Goal: Task Accomplishment & Management: Manage account settings

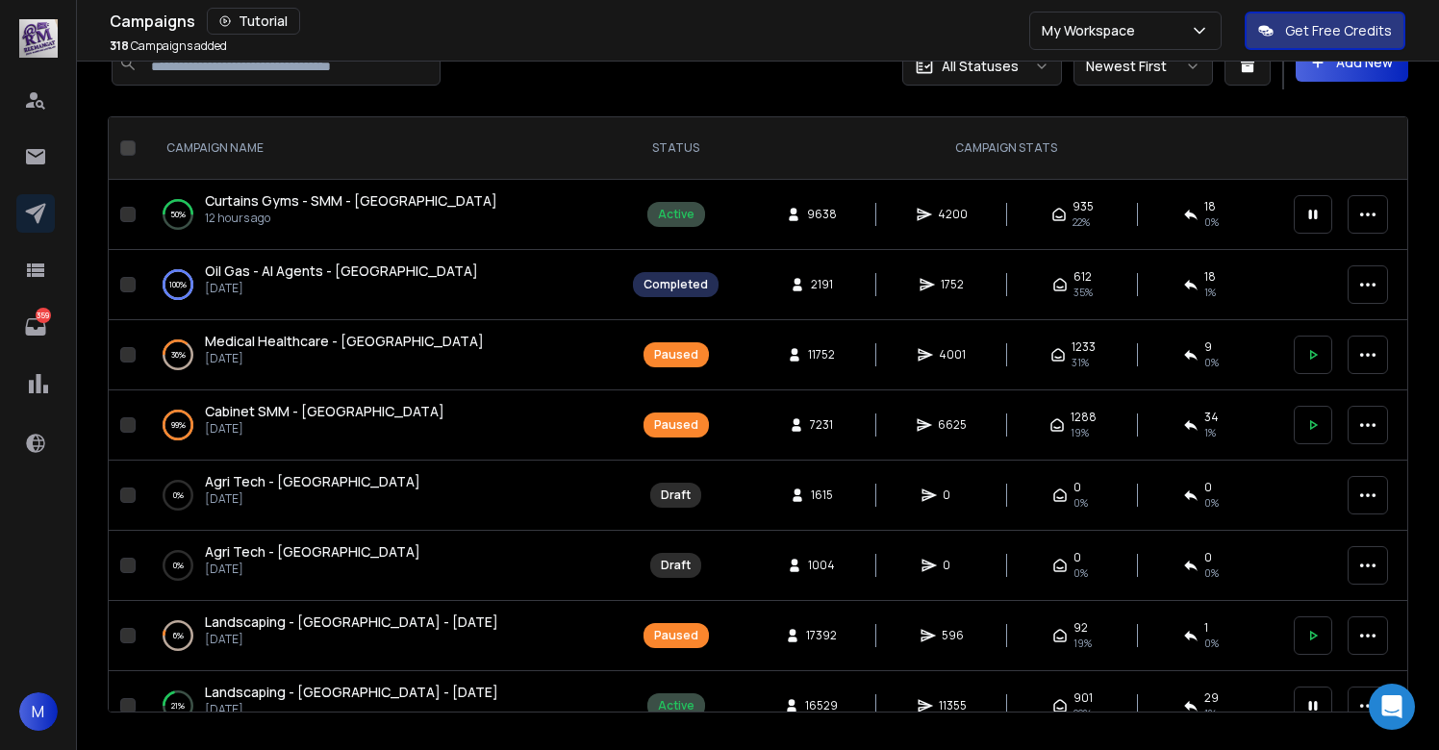
scroll to position [38, 0]
click at [325, 204] on span "Curtains Gyms - SMM - [GEOGRAPHIC_DATA]" at bounding box center [351, 199] width 292 height 18
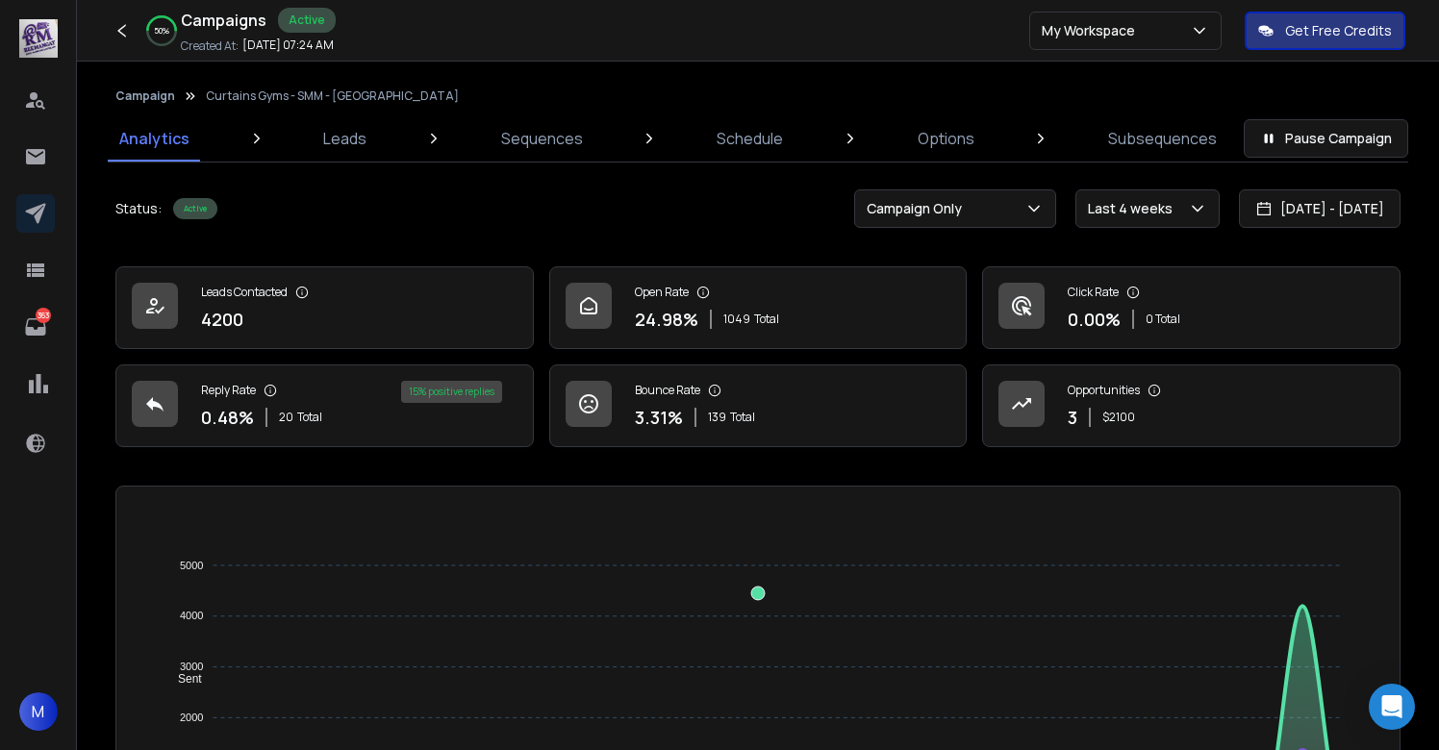
click at [125, 95] on button "Campaign" at bounding box center [145, 96] width 60 height 15
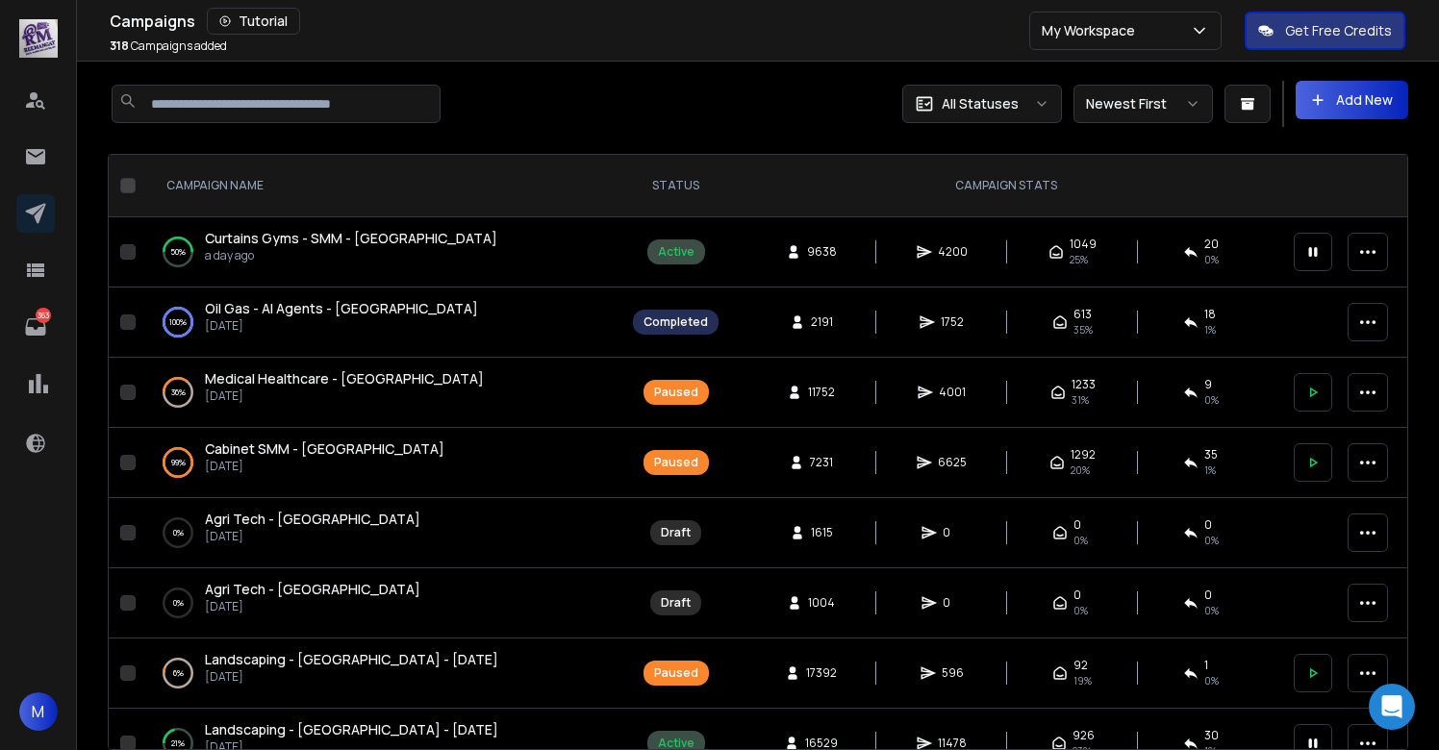
click at [709, 46] on div "318 Campaigns added" at bounding box center [570, 45] width 920 height 15
click at [843, 53] on div "Campaigns Tutorial 318 Campaigns added My Workspace Get Free Credits" at bounding box center [719, 31] width 1439 height 62
click at [302, 241] on span "Curtains Gyms - SMM - [GEOGRAPHIC_DATA]" at bounding box center [351, 238] width 292 height 18
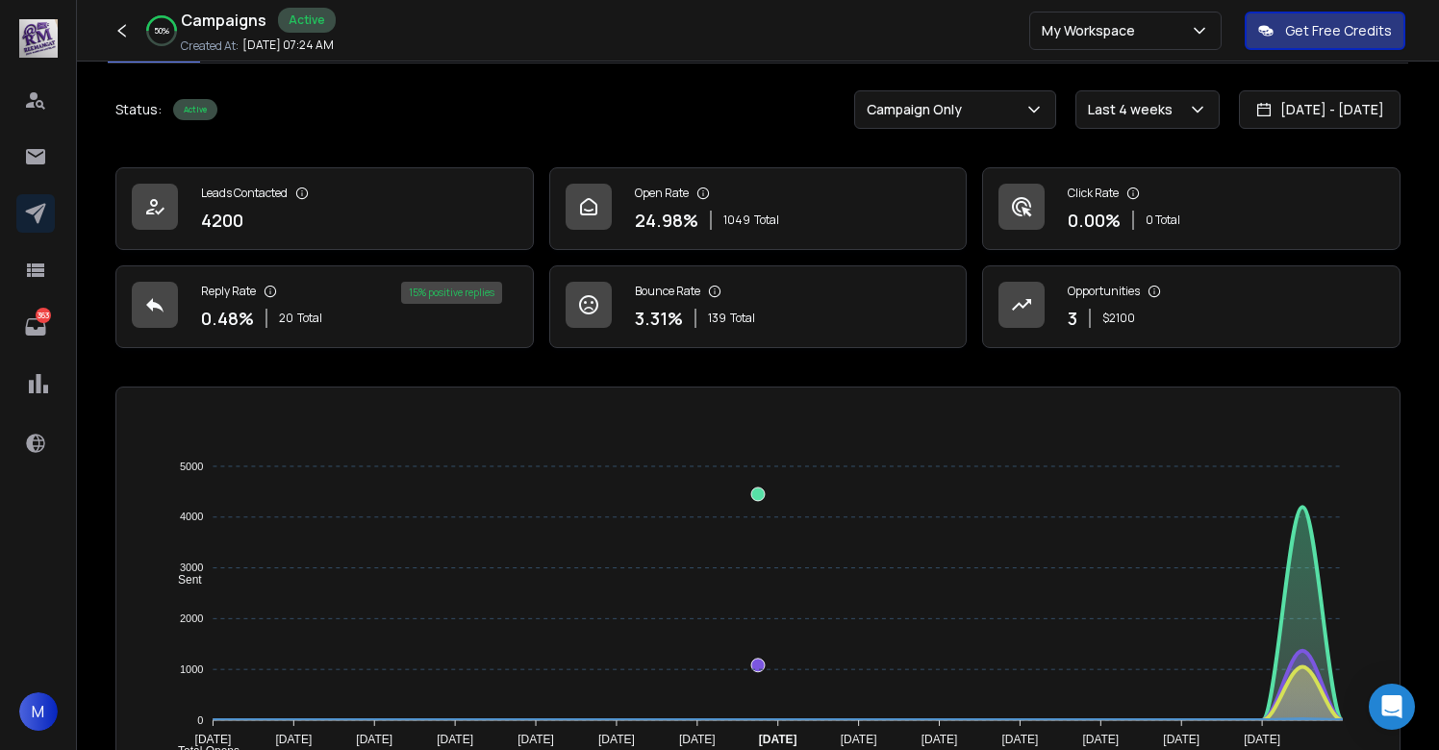
scroll to position [101, 0]
click at [31, 220] on icon at bounding box center [35, 213] width 23 height 23
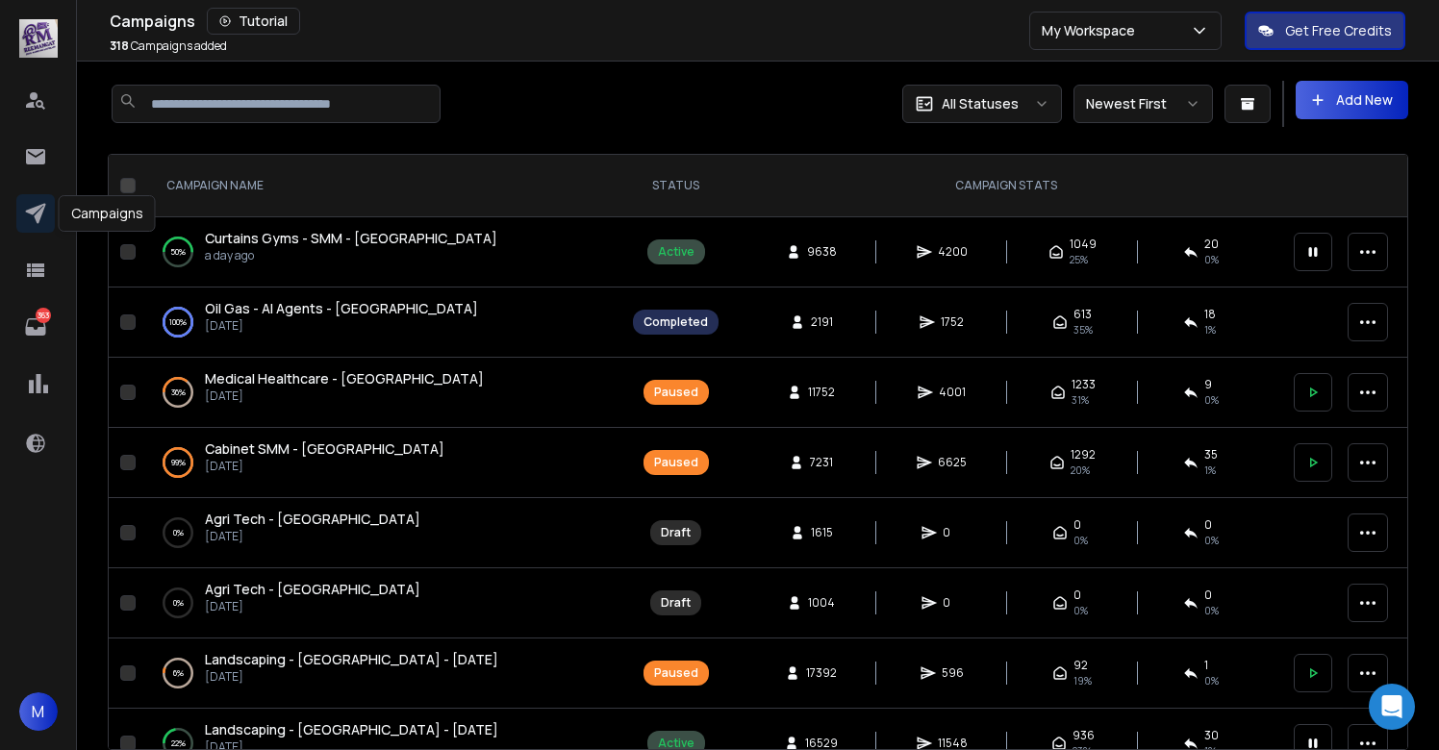
click at [299, 246] on span "Curtains Gyms - SMM - [GEOGRAPHIC_DATA]" at bounding box center [351, 238] width 292 height 18
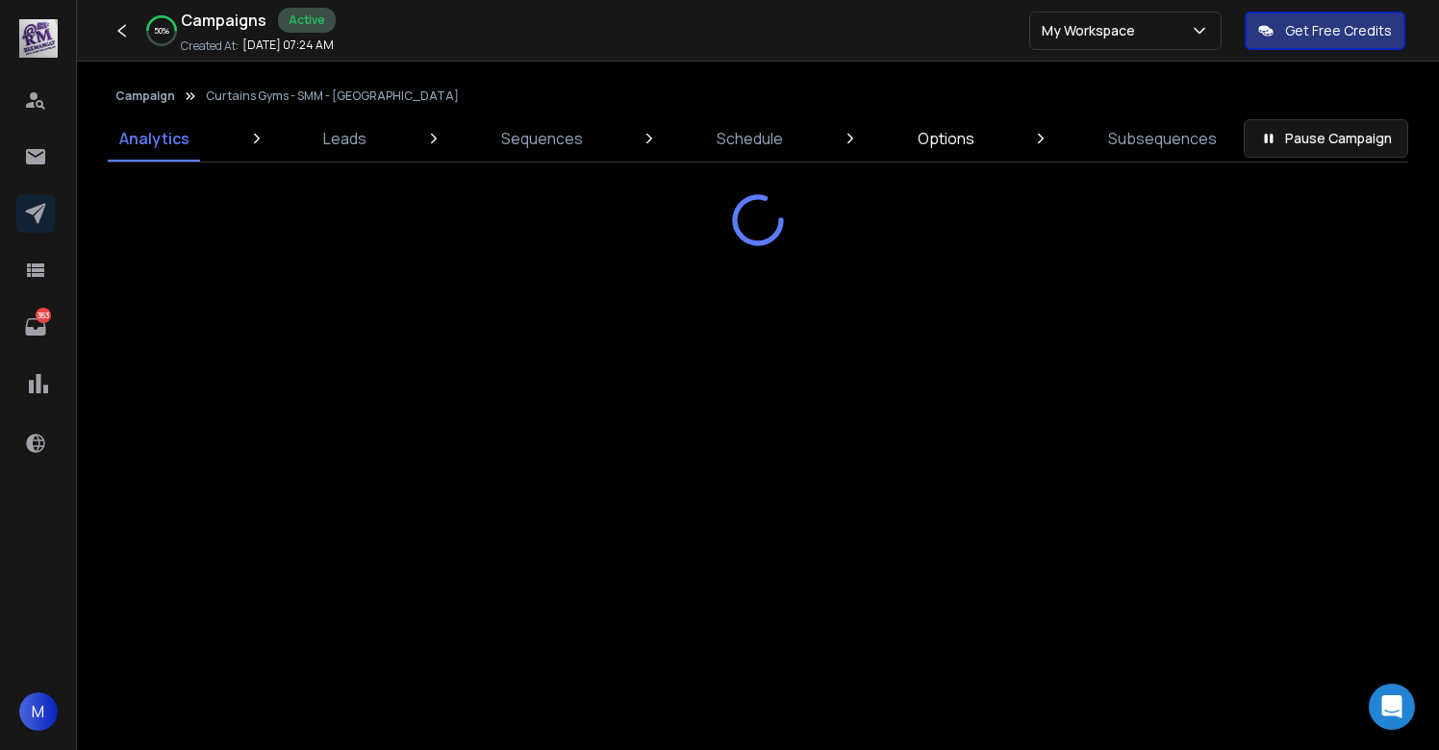
click at [950, 139] on p "Options" at bounding box center [946, 138] width 57 height 23
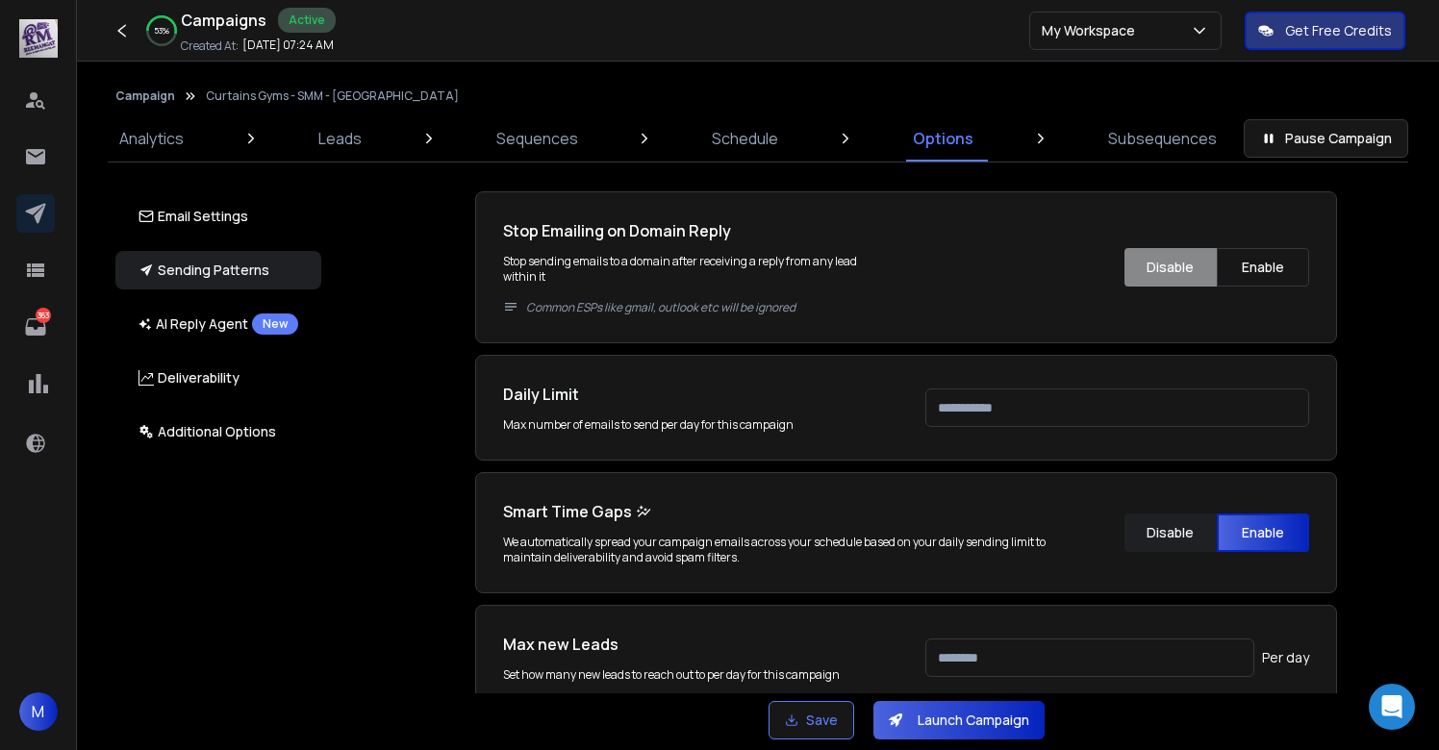
scroll to position [785, 0]
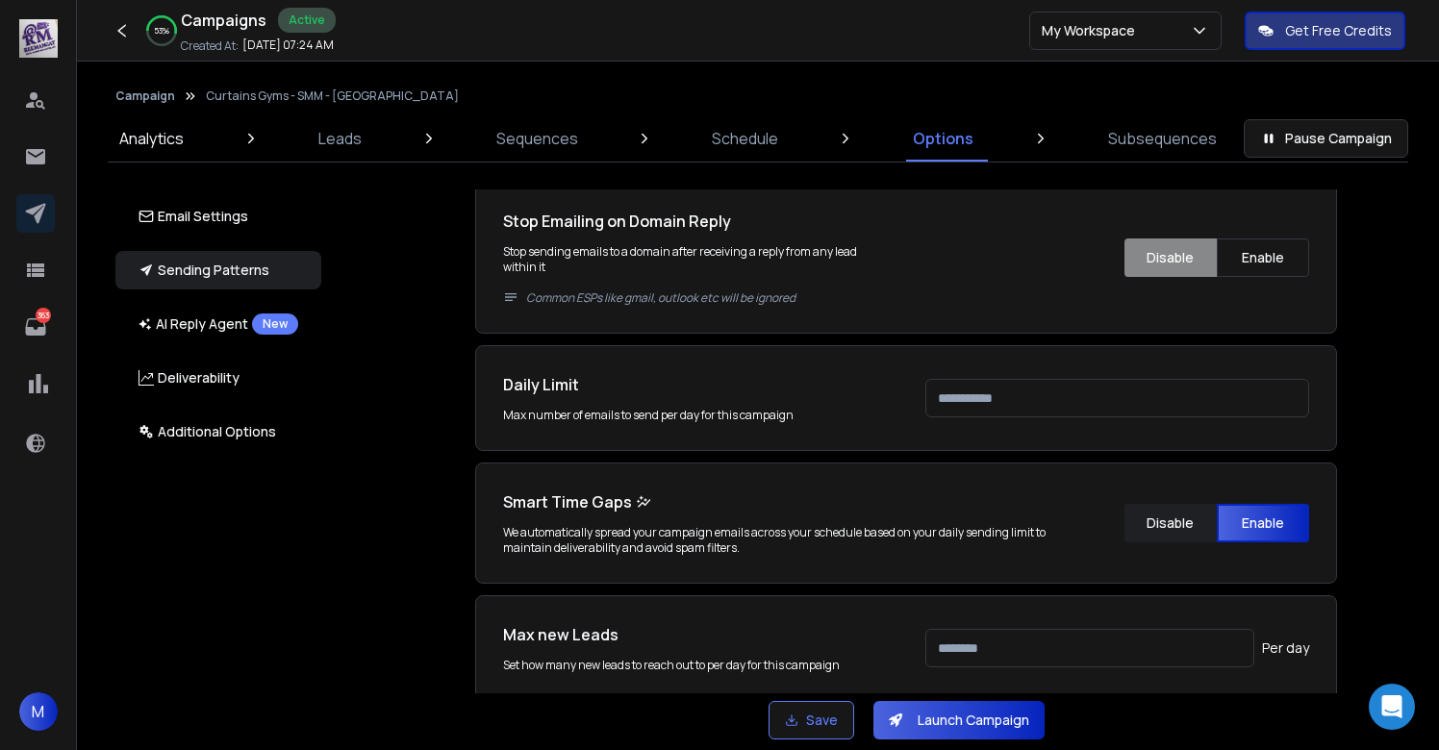
click at [161, 131] on p "Analytics" at bounding box center [151, 138] width 64 height 23
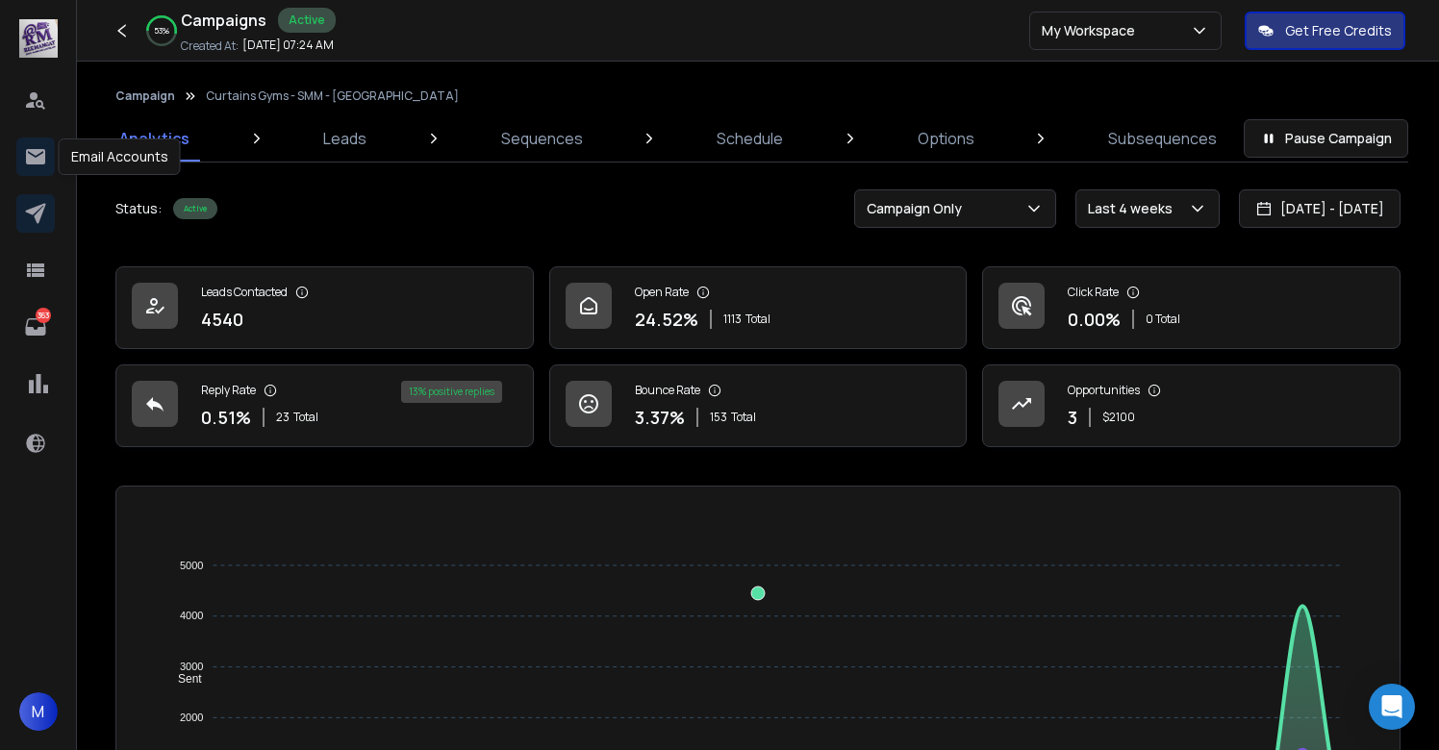
click at [33, 153] on icon at bounding box center [35, 156] width 19 height 15
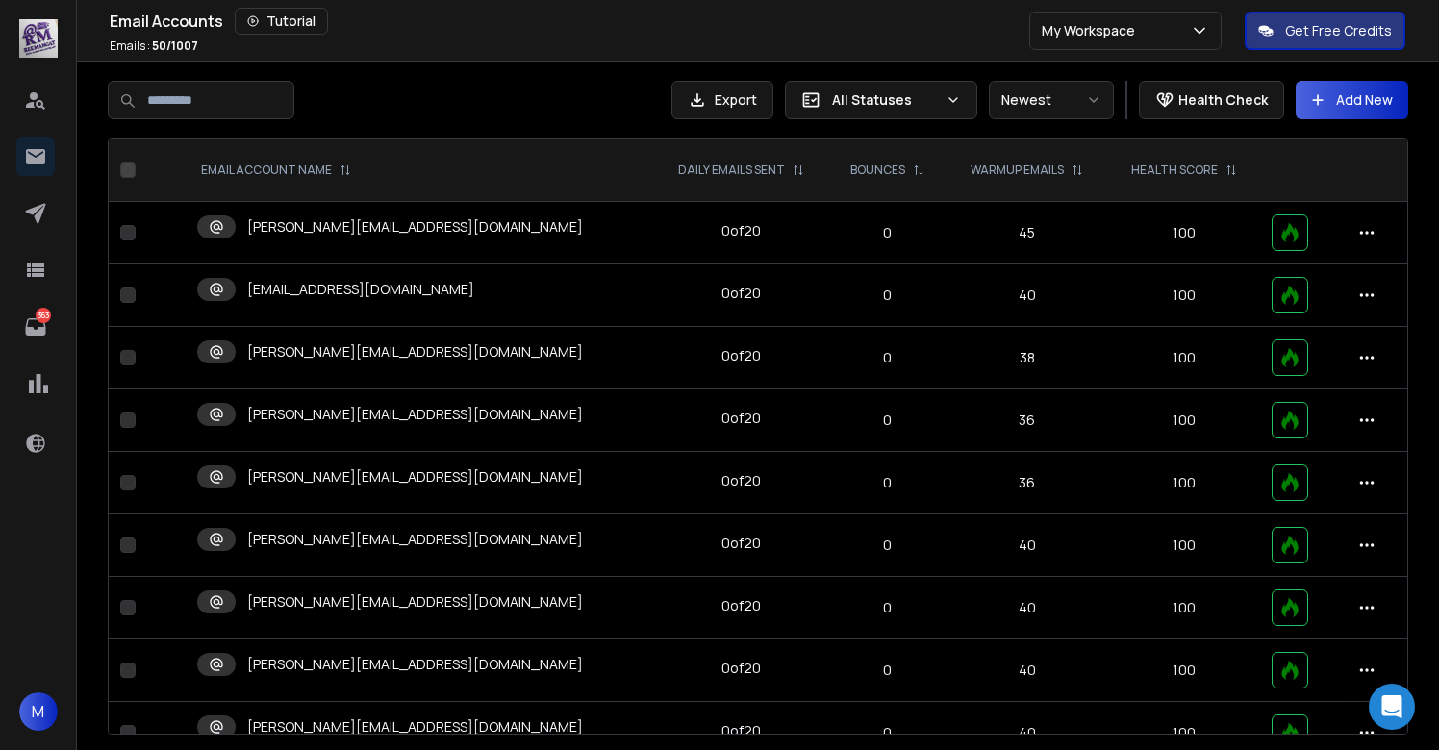
click at [864, 111] on div "All Statuses" at bounding box center [881, 100] width 192 height 38
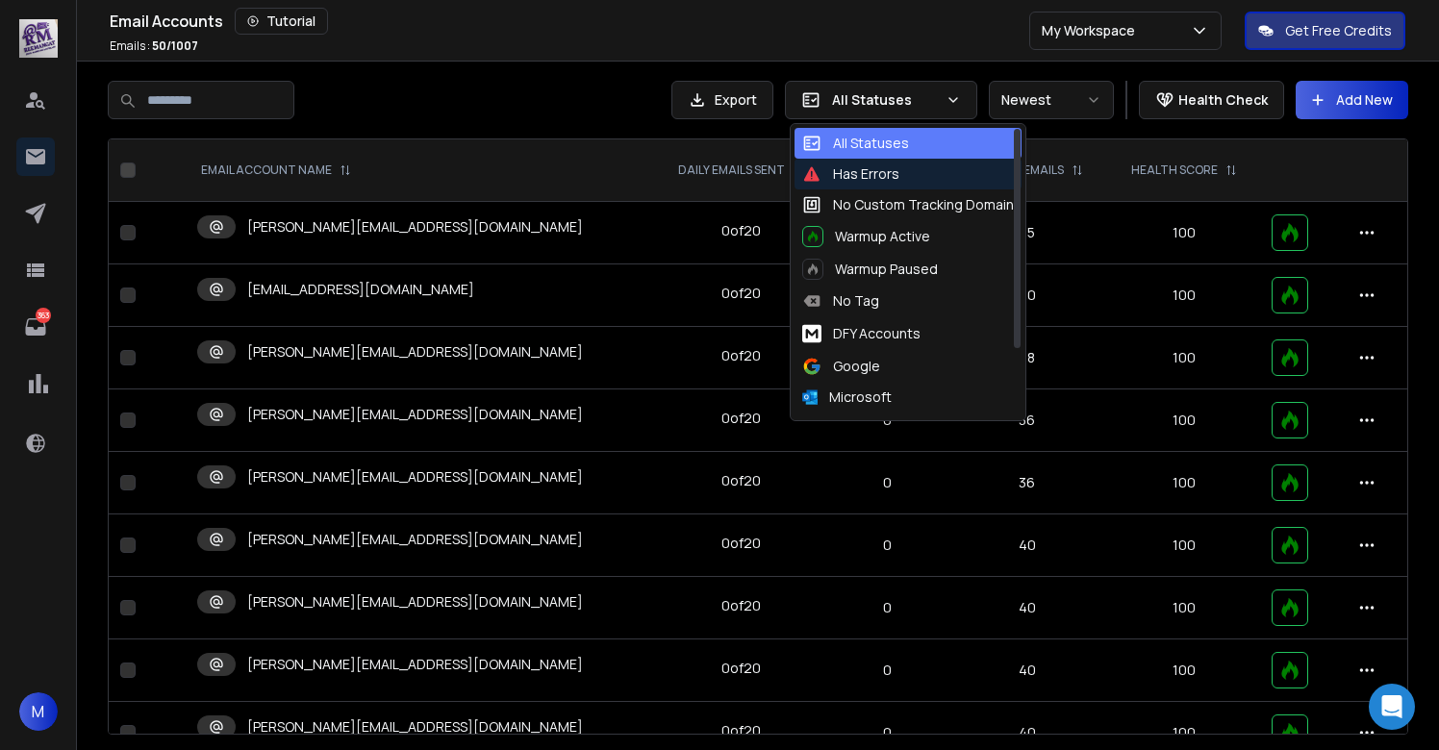
click at [865, 167] on div "Has Errors" at bounding box center [850, 174] width 97 height 19
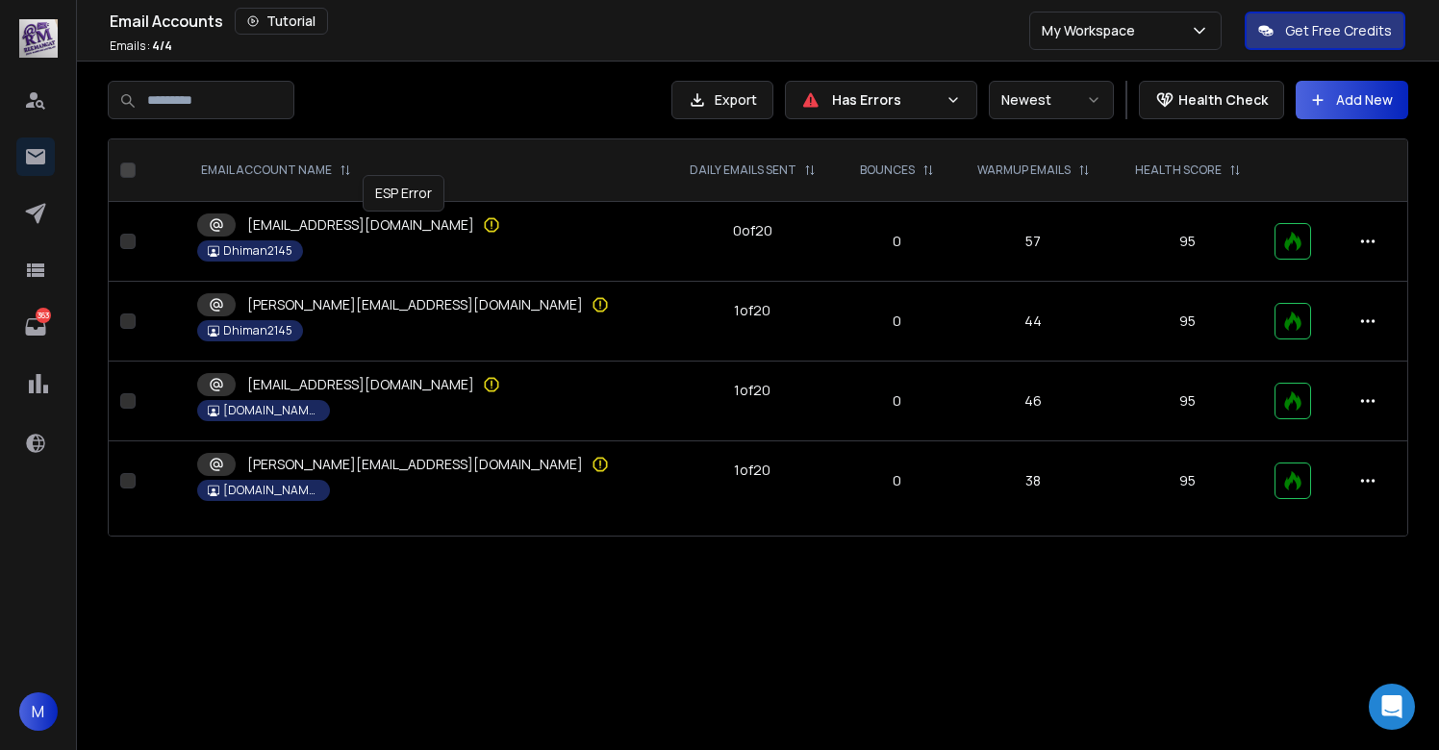
click at [485, 223] on icon at bounding box center [492, 225] width 14 height 14
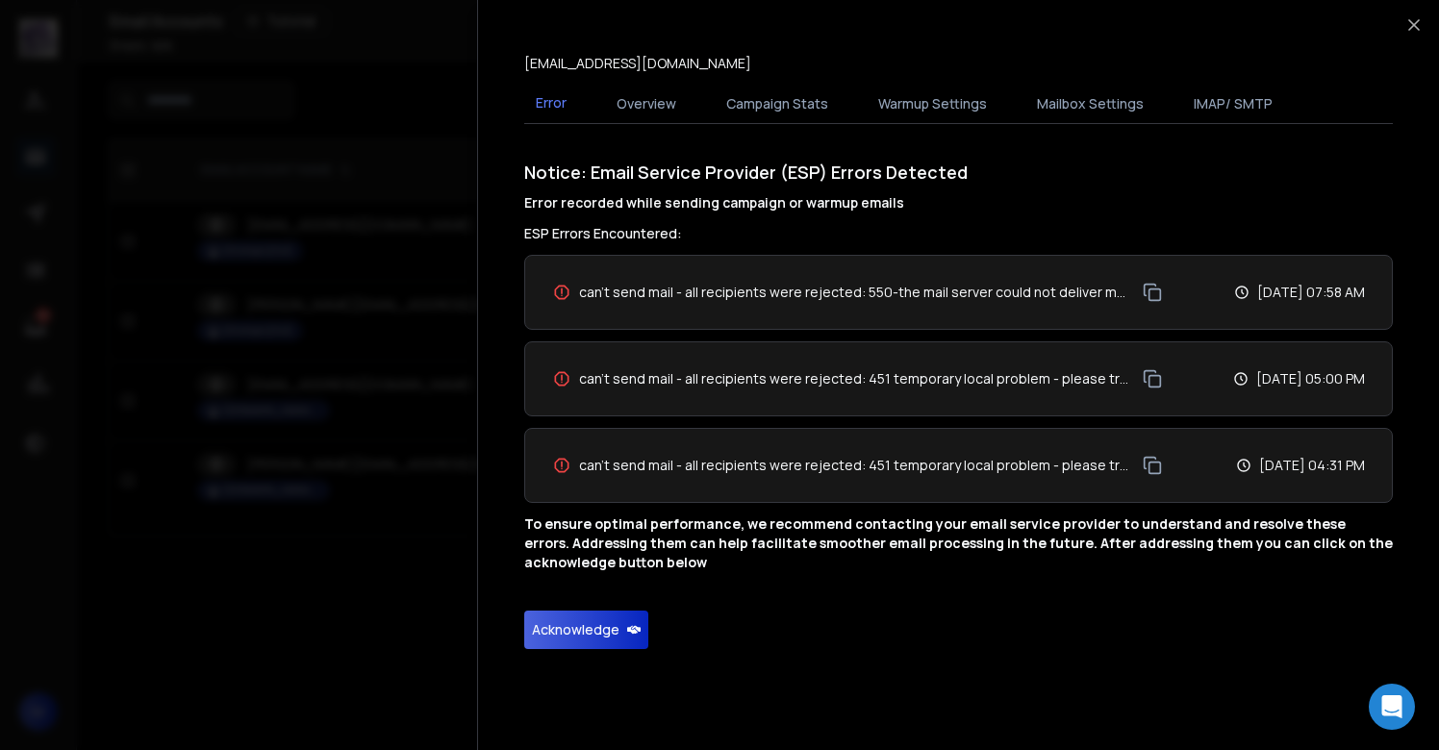
click at [558, 633] on button "Acknowledge" at bounding box center [586, 630] width 124 height 38
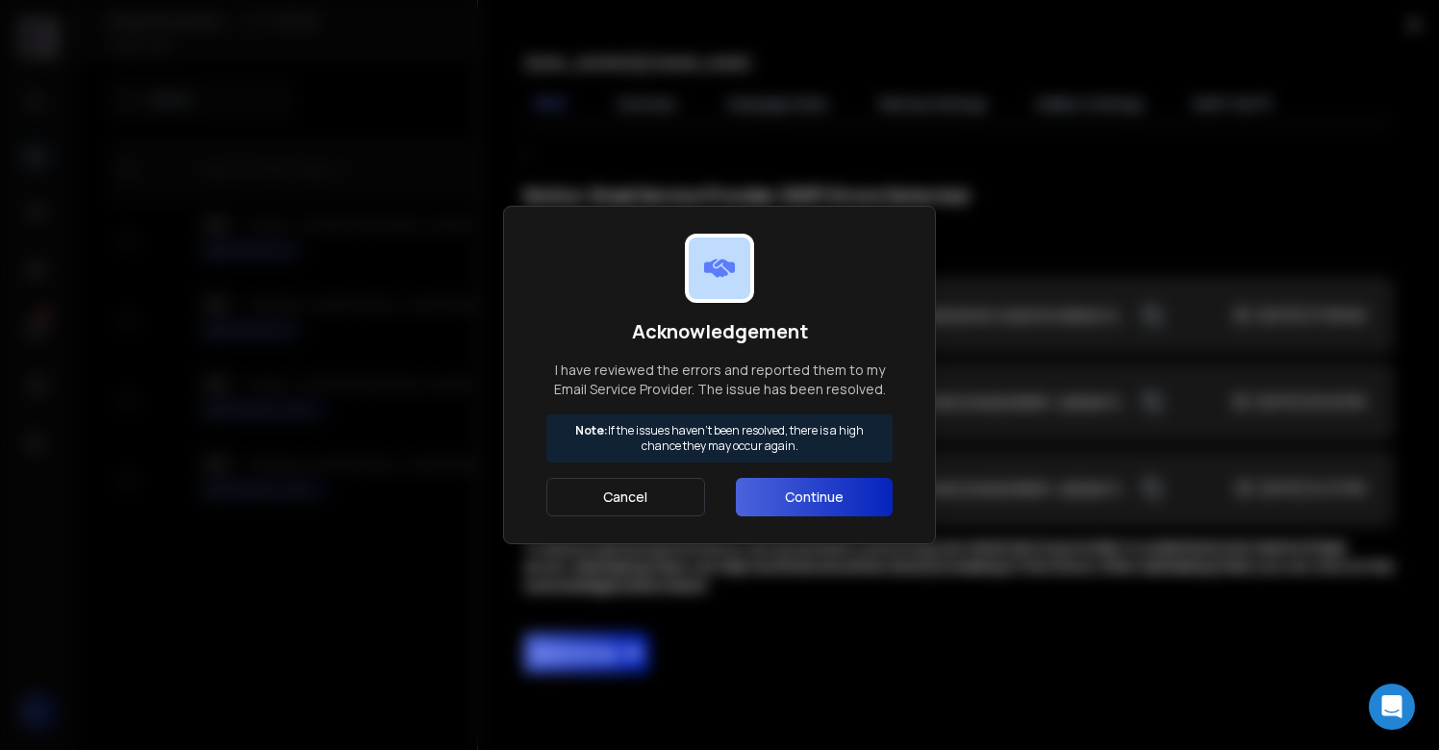
click at [777, 502] on button "Continue" at bounding box center [814, 497] width 157 height 38
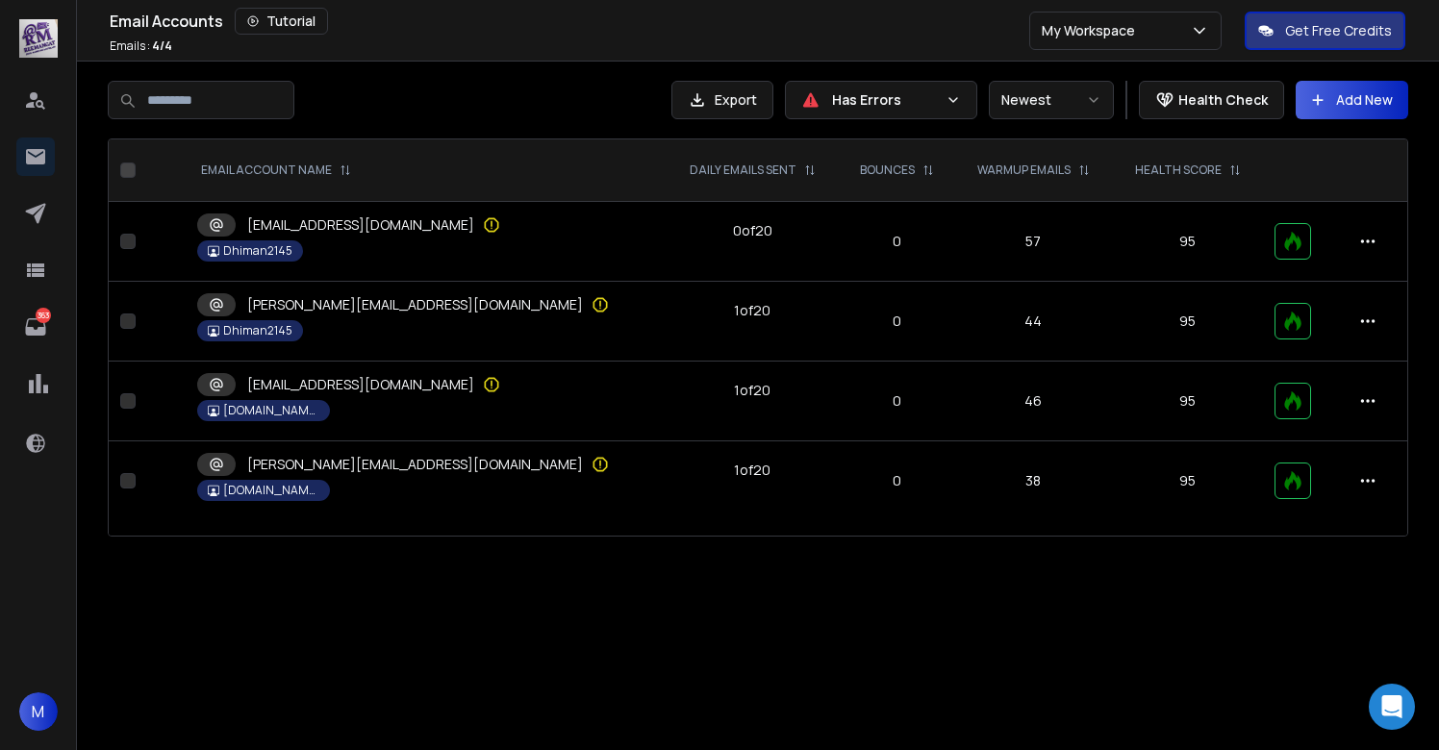
click at [376, 316] on div "sylvia@aism2ltd.solutions" at bounding box center [390, 304] width 386 height 23
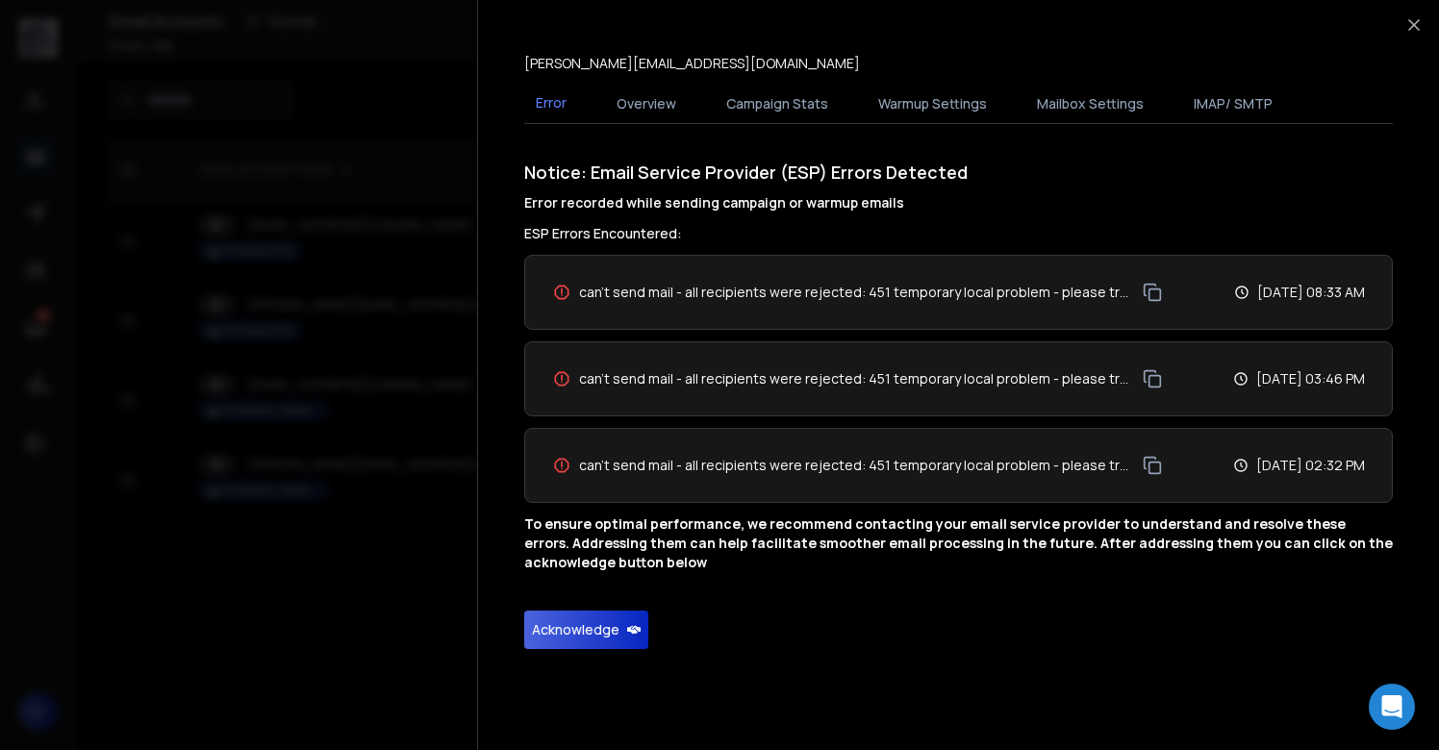
click at [582, 632] on button "Acknowledge" at bounding box center [586, 630] width 124 height 38
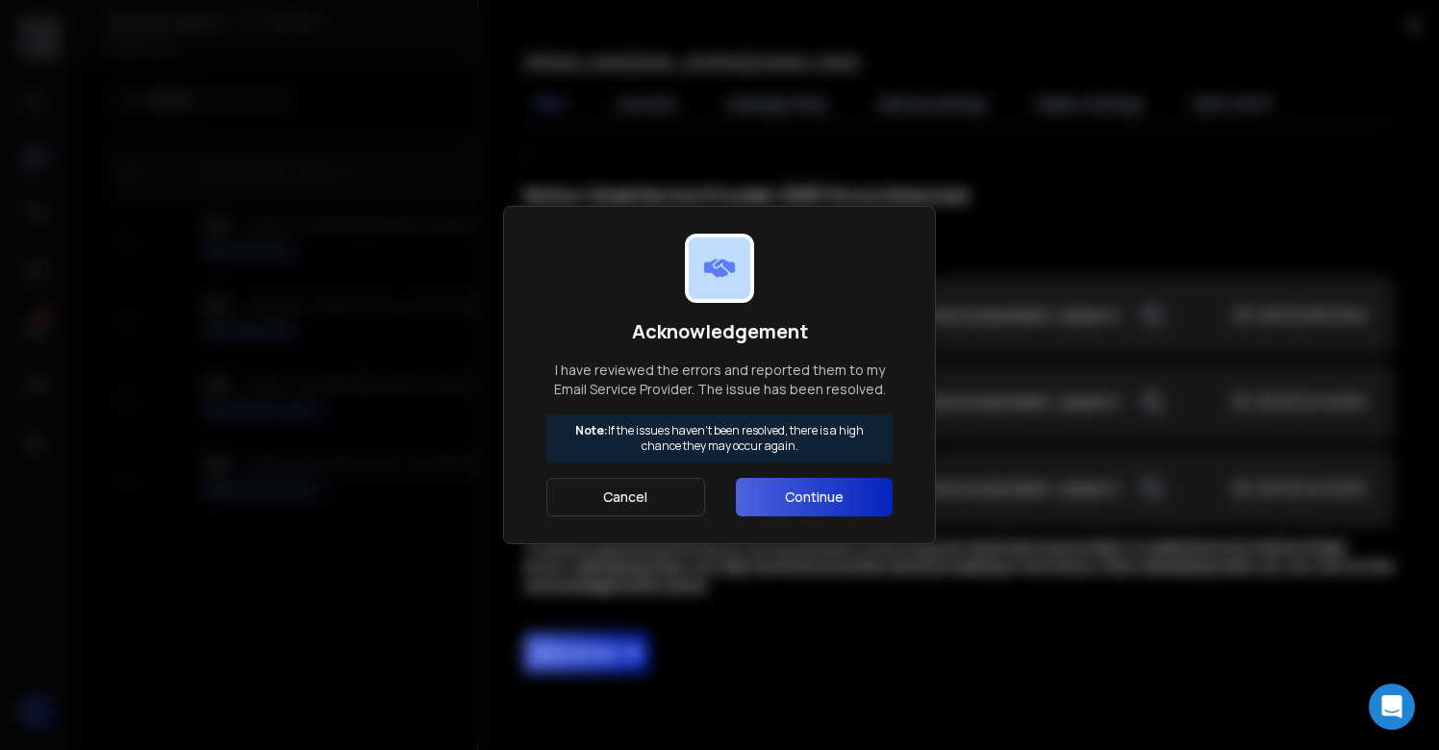
click at [815, 503] on button "Continue" at bounding box center [814, 497] width 157 height 38
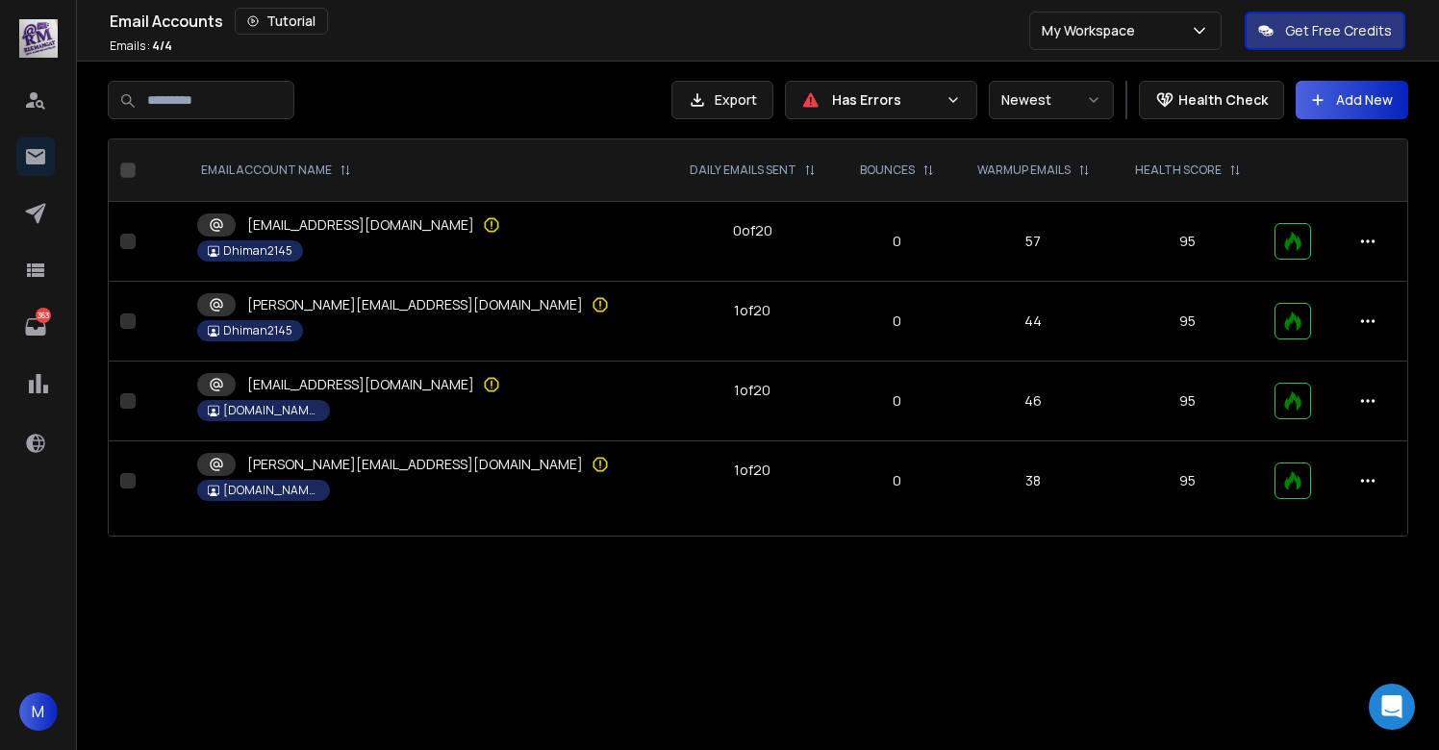
click at [362, 392] on p "grace@aniwebdesigns.tech" at bounding box center [360, 384] width 227 height 19
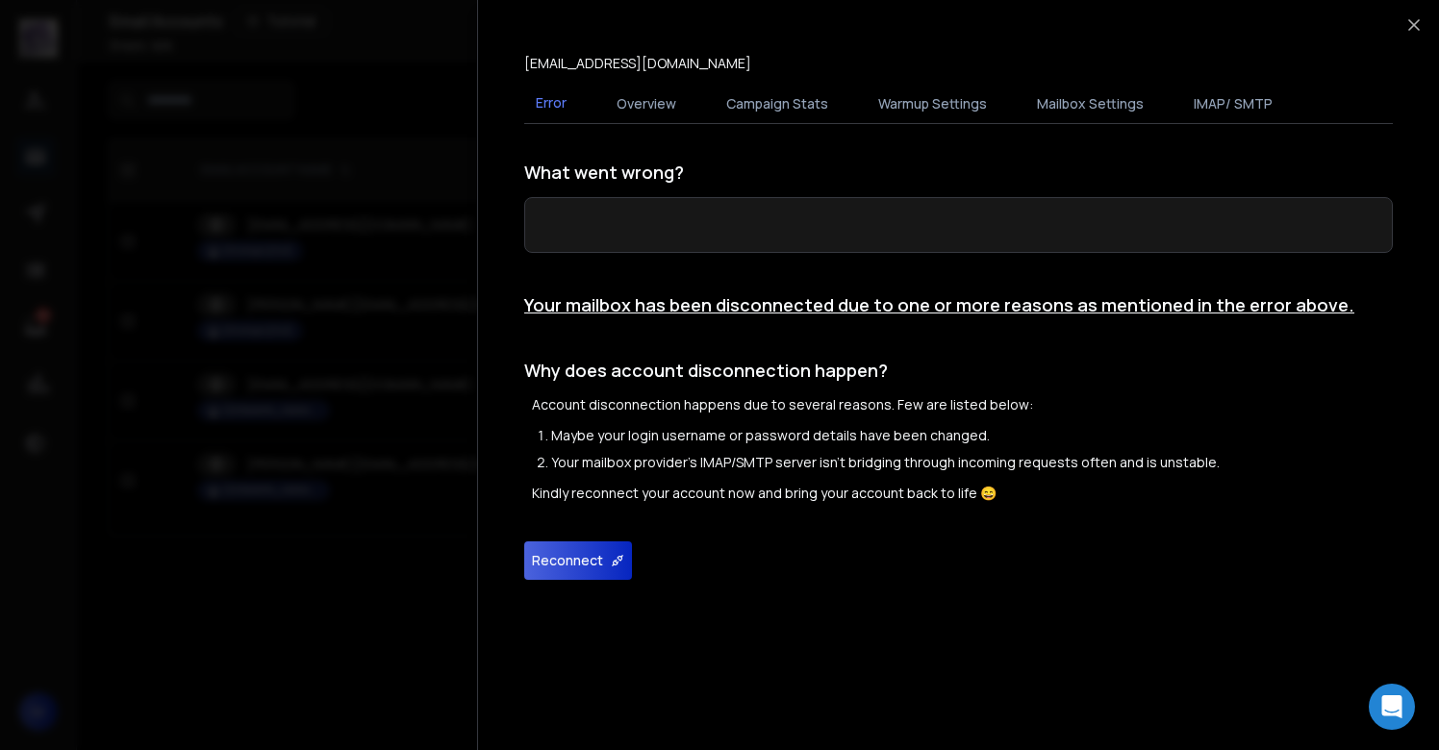
click at [595, 568] on button "Reconnect" at bounding box center [578, 561] width 108 height 38
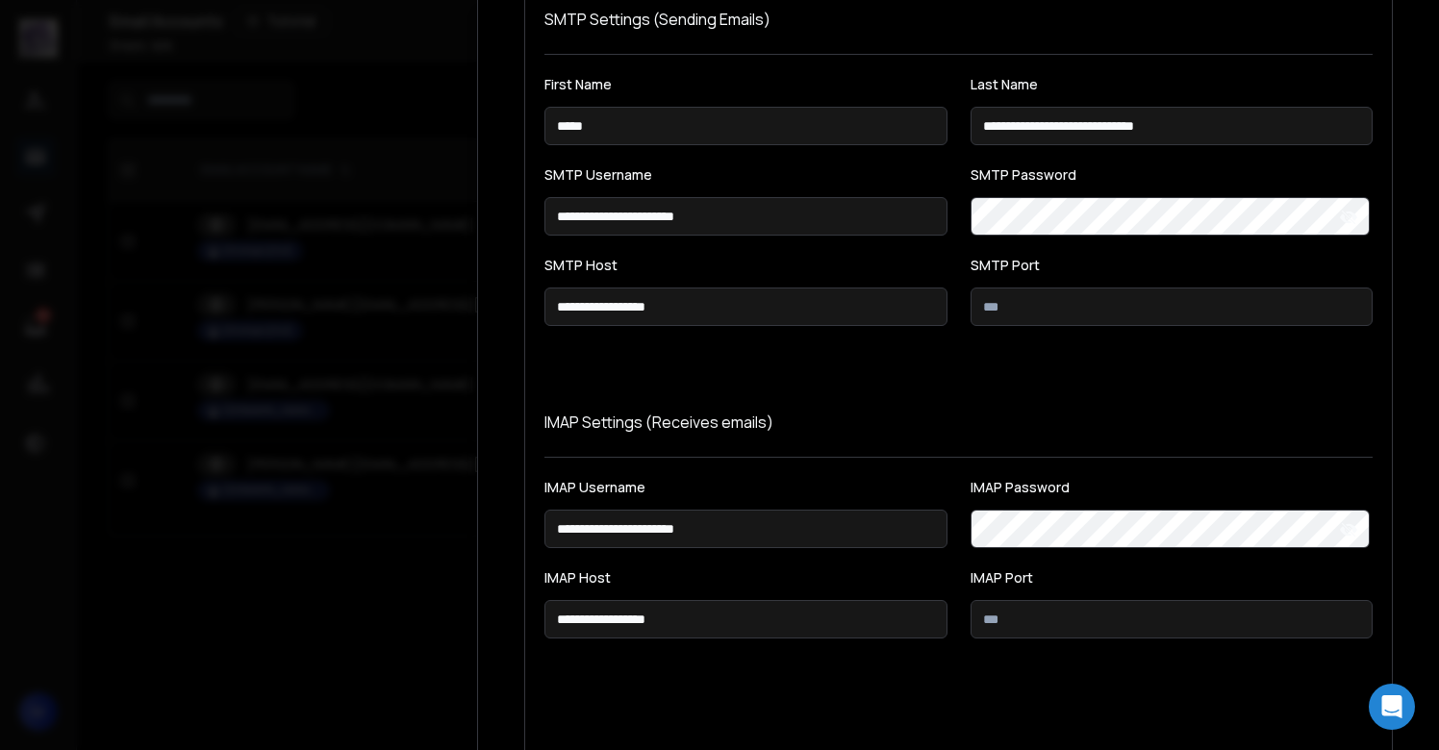
scroll to position [353, 0]
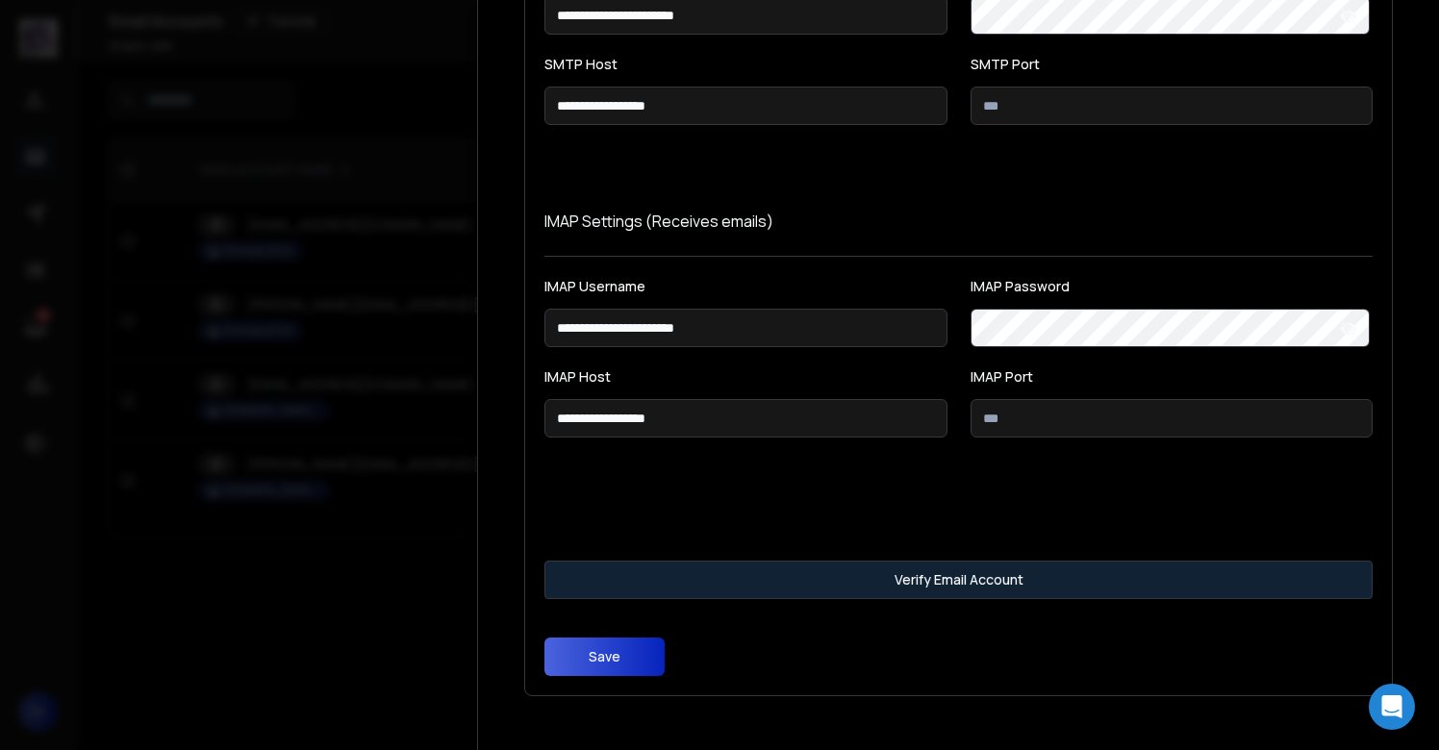
click at [847, 593] on button "Verify Email Account" at bounding box center [958, 580] width 828 height 38
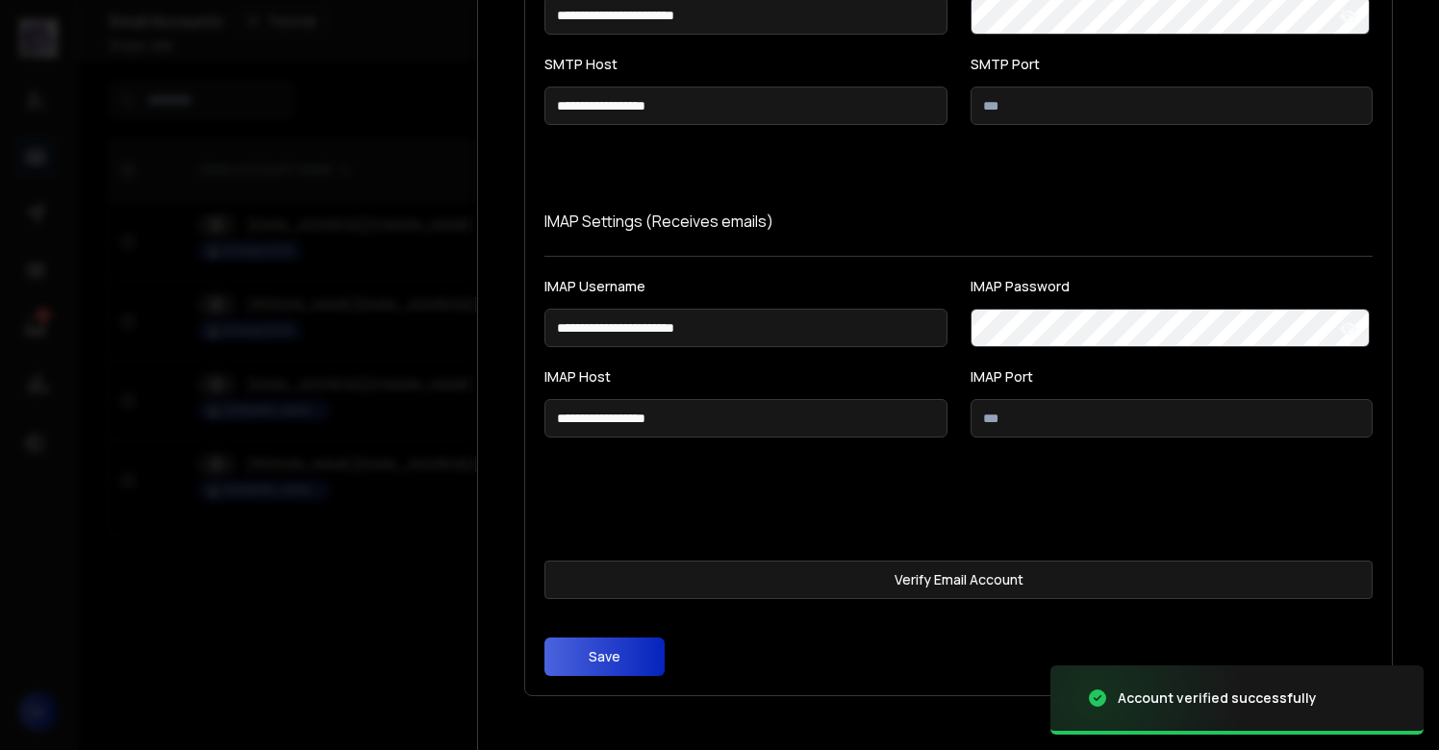
click at [588, 646] on button "Save" at bounding box center [604, 657] width 120 height 38
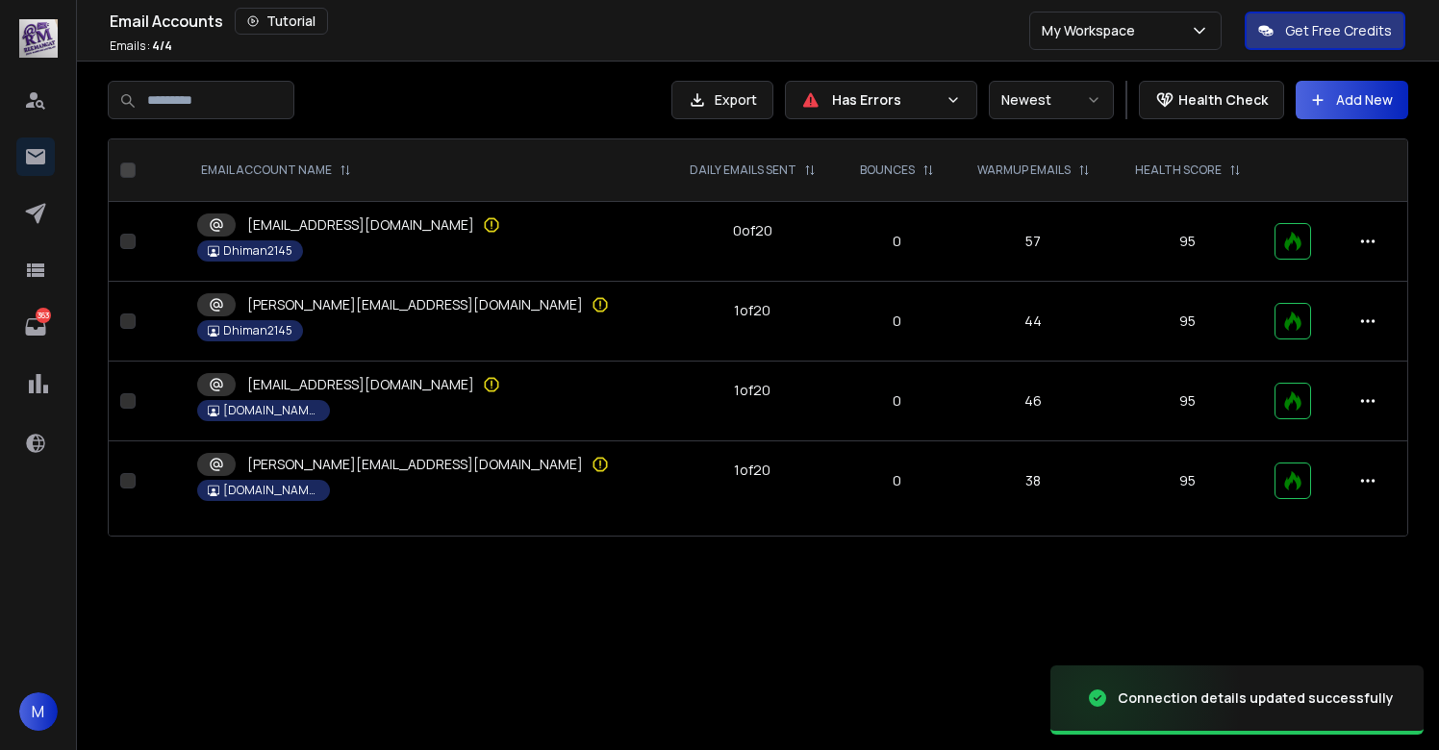
click at [367, 472] on p "tiffany@aniwebdesigns.tech" at bounding box center [415, 464] width 336 height 19
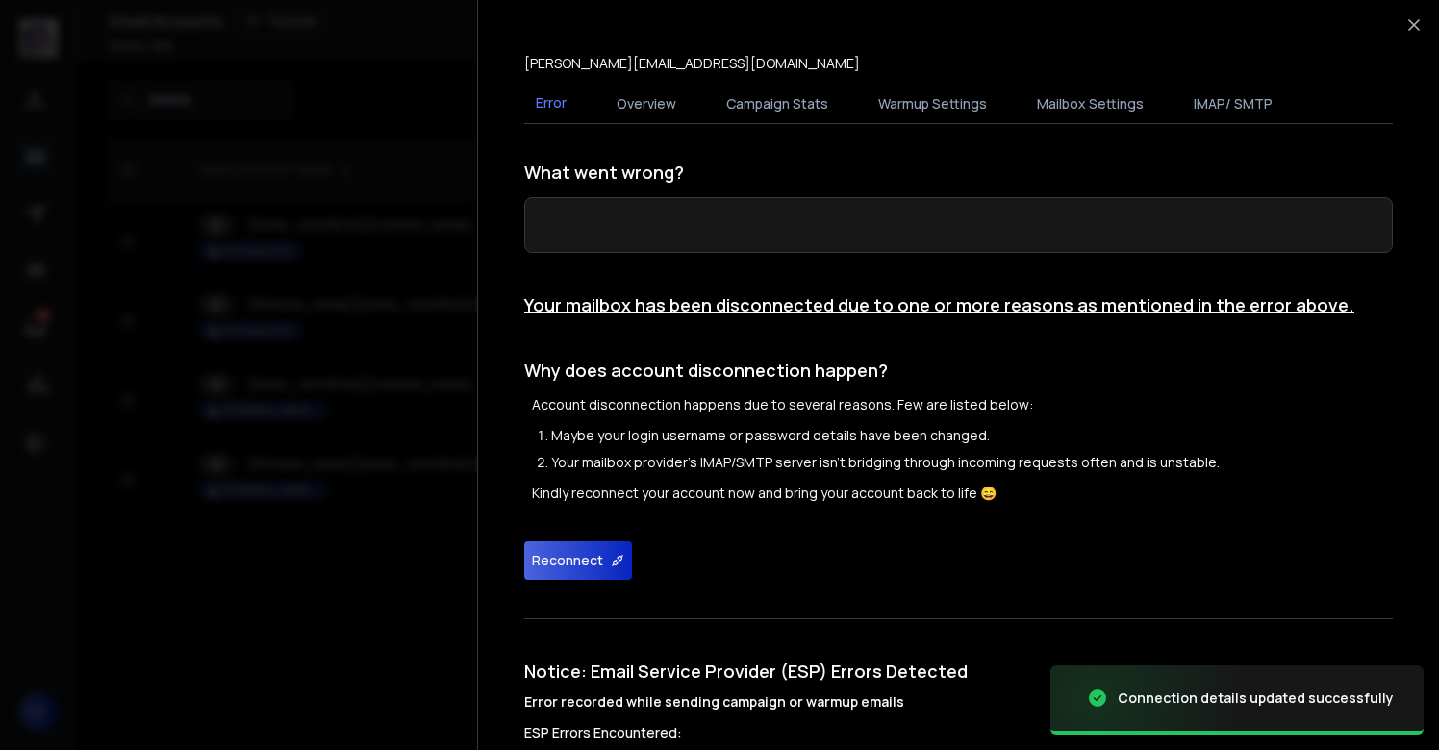
click at [568, 565] on button "Reconnect" at bounding box center [578, 561] width 108 height 38
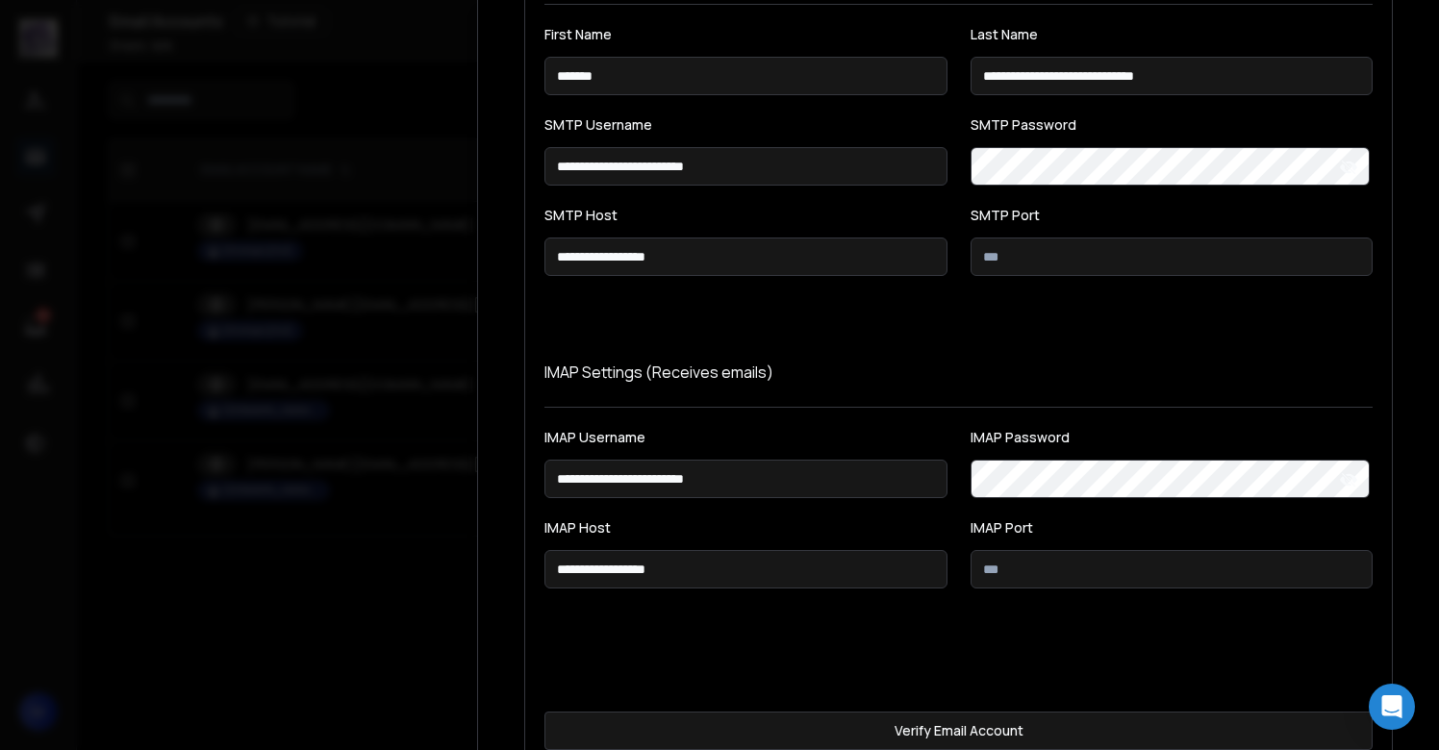
scroll to position [353, 0]
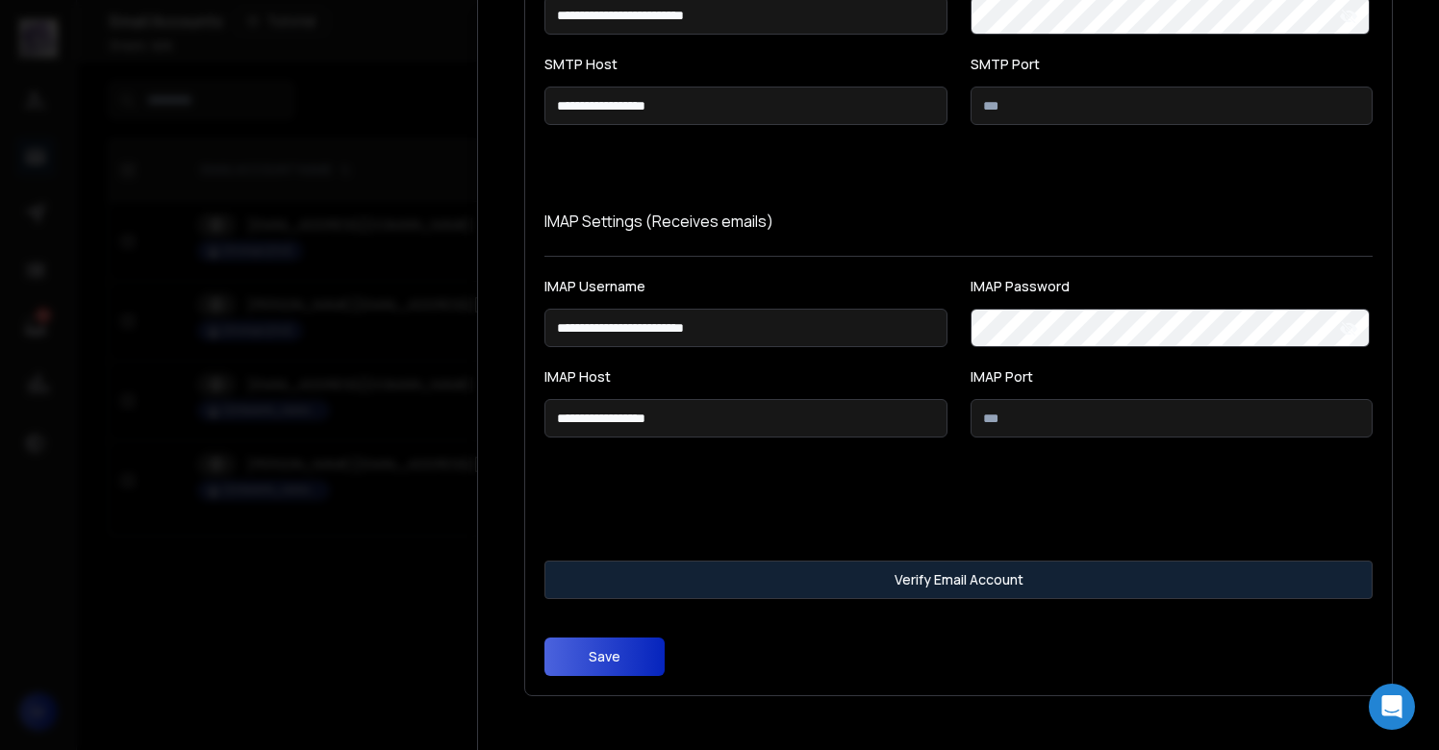
click at [842, 574] on button "Verify Email Account" at bounding box center [958, 580] width 828 height 38
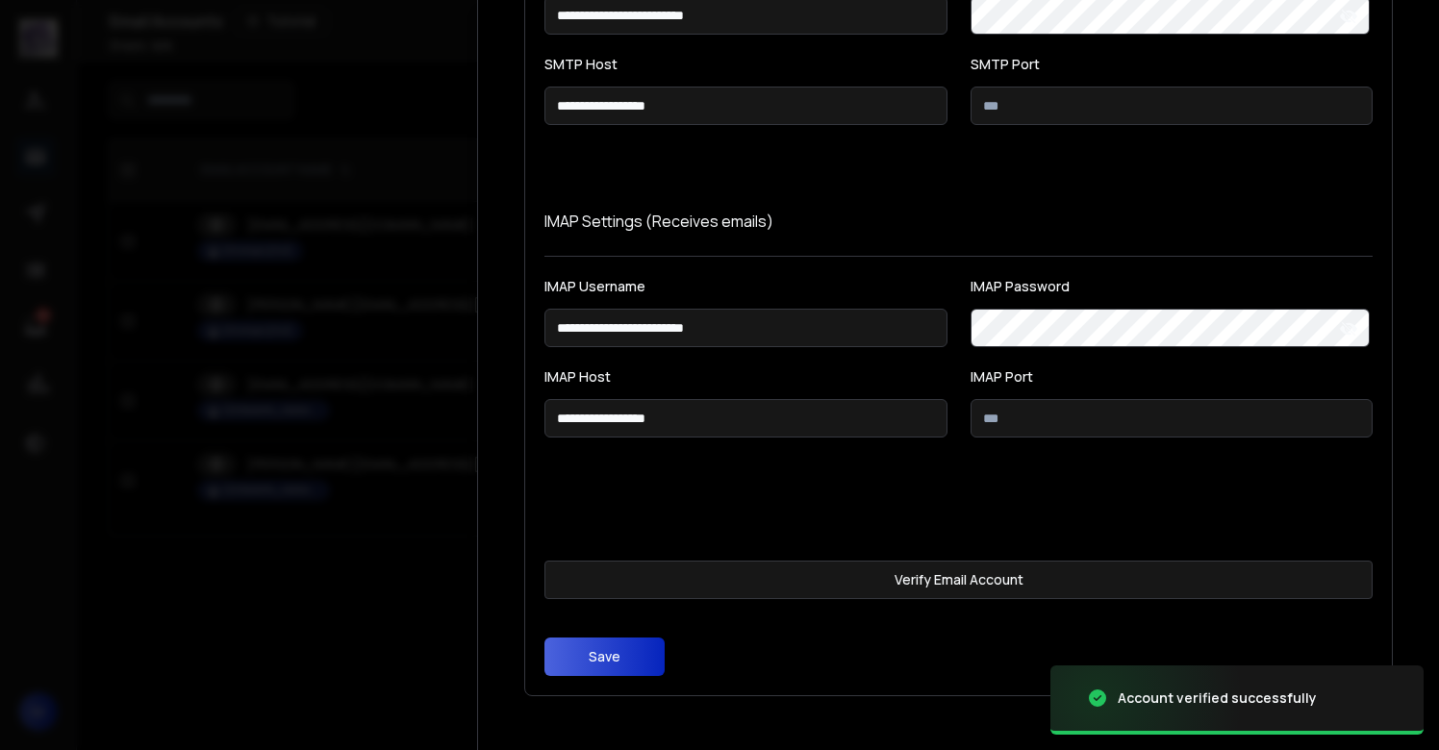
click at [606, 656] on button "Save" at bounding box center [604, 657] width 120 height 38
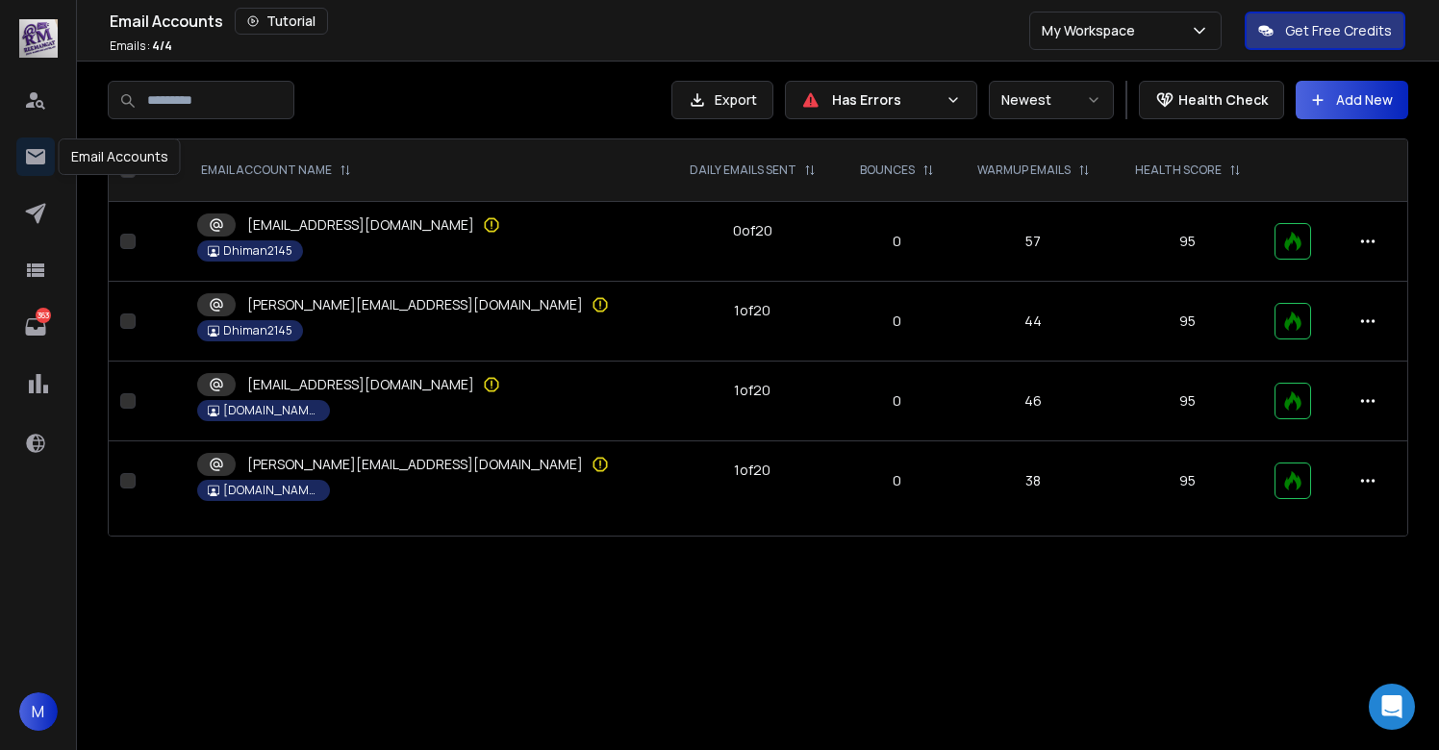
click at [36, 150] on icon at bounding box center [35, 156] width 19 height 15
click at [333, 221] on p "kezia@aism2ltd.online" at bounding box center [360, 224] width 227 height 19
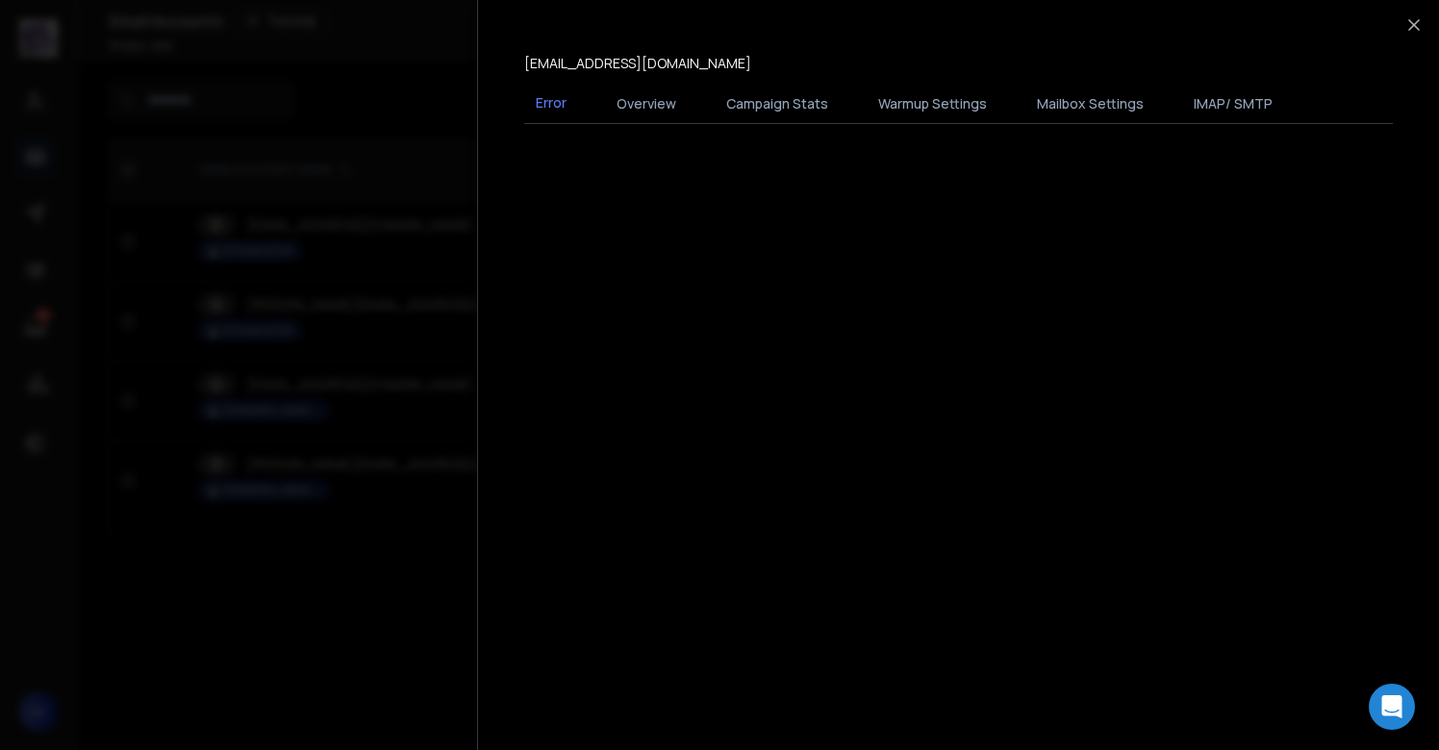
click at [450, 471] on div at bounding box center [719, 375] width 1439 height 750
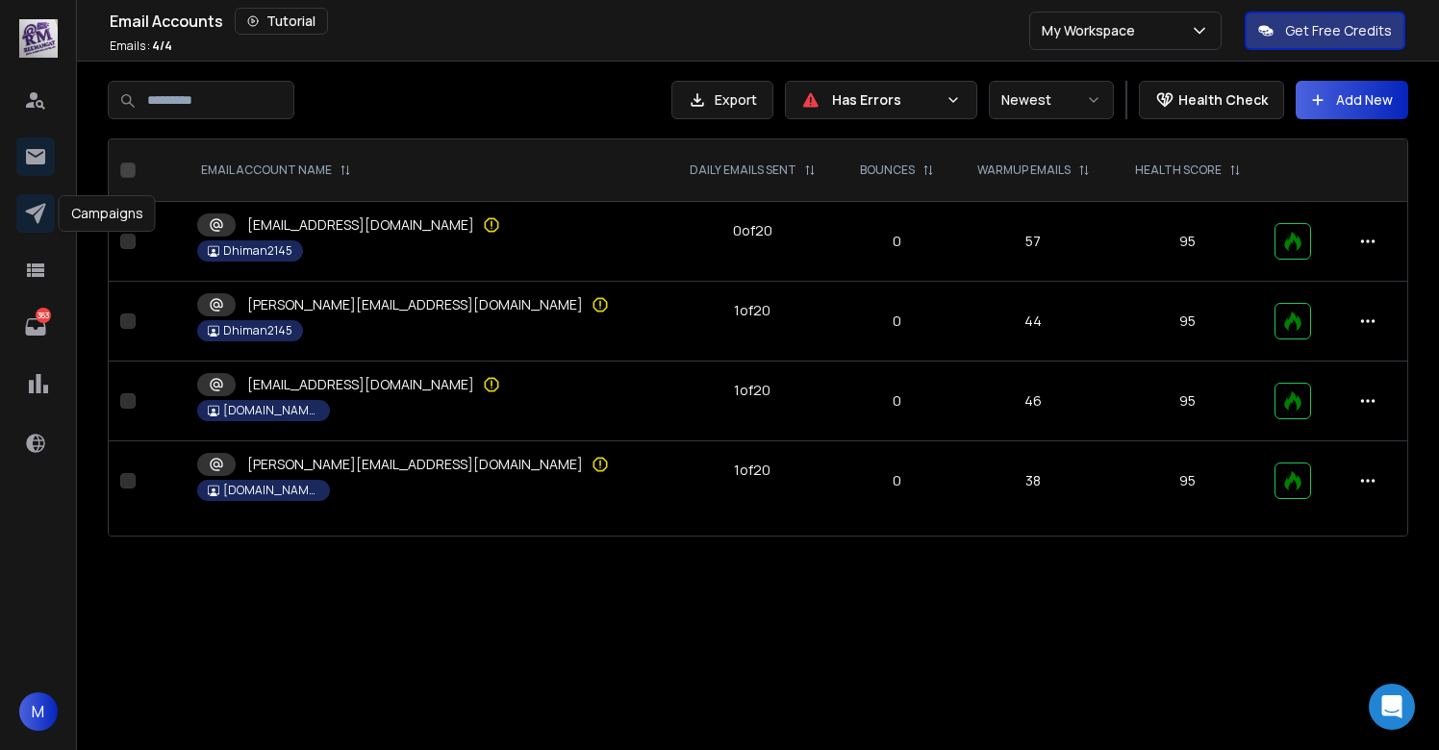
click at [44, 219] on icon at bounding box center [35, 213] width 23 height 23
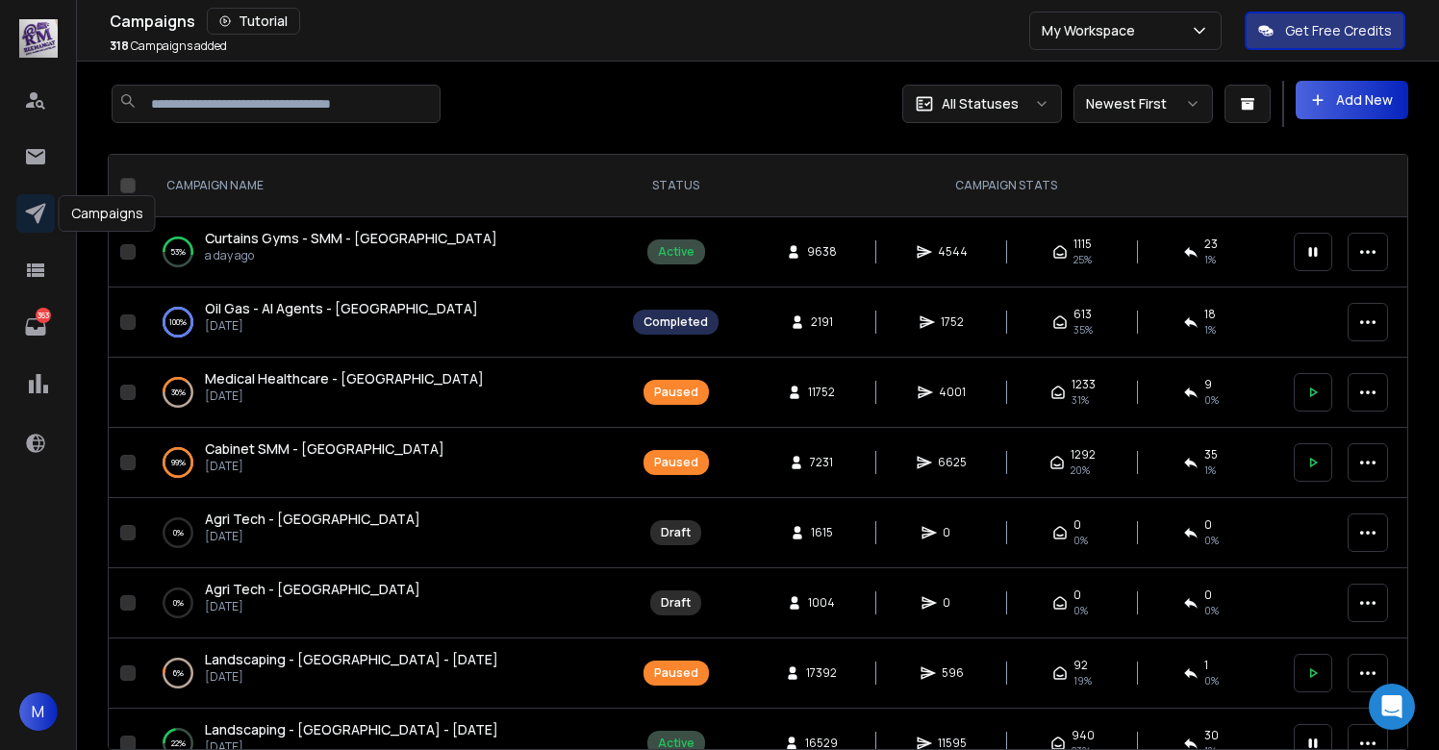
click at [716, 101] on div at bounding box center [433, 104] width 650 height 46
click at [640, 105] on div at bounding box center [433, 104] width 650 height 46
